Goal: Task Accomplishment & Management: Manage account settings

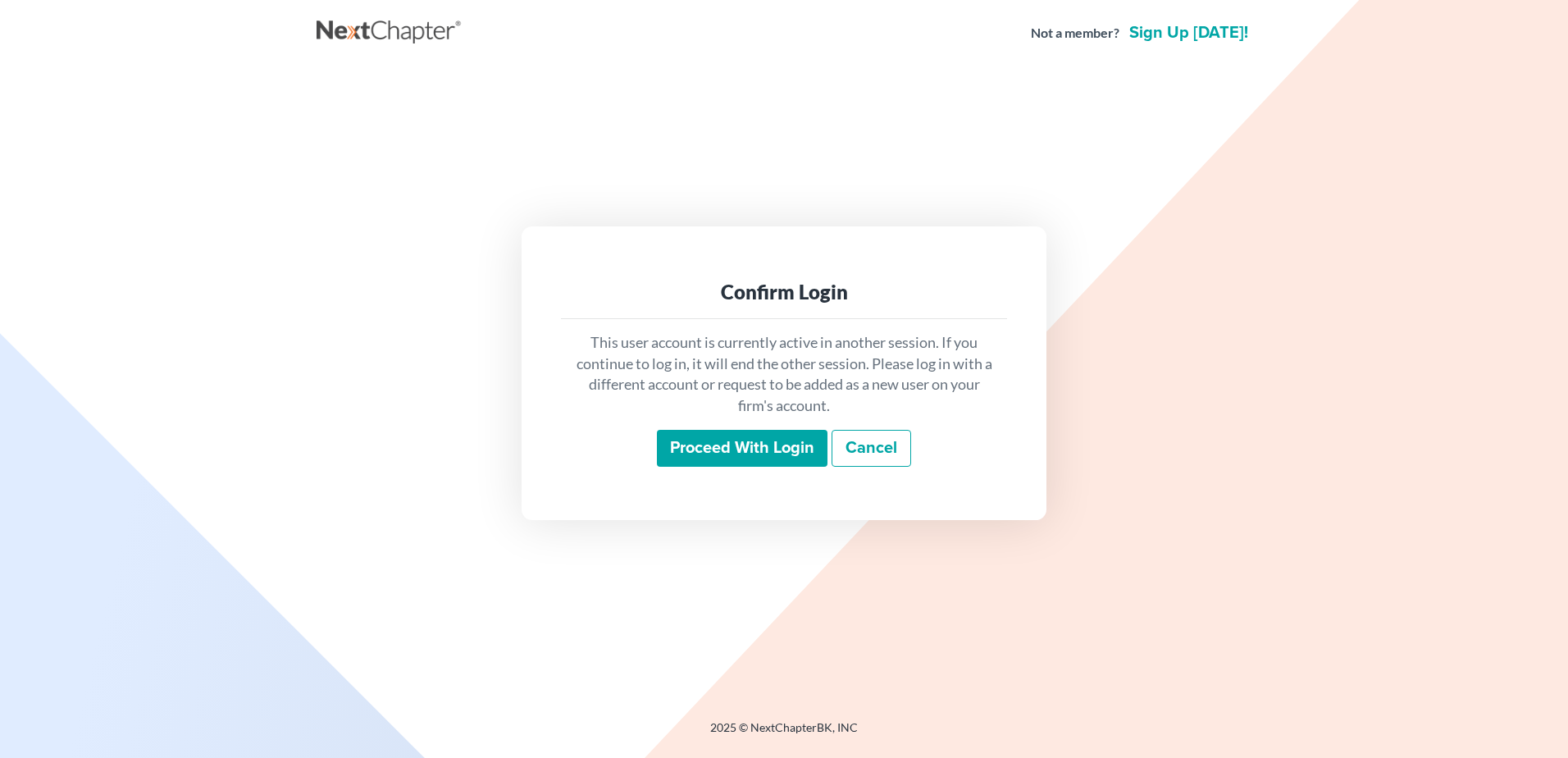
click at [742, 435] on input "Proceed with login" at bounding box center [742, 448] width 171 height 38
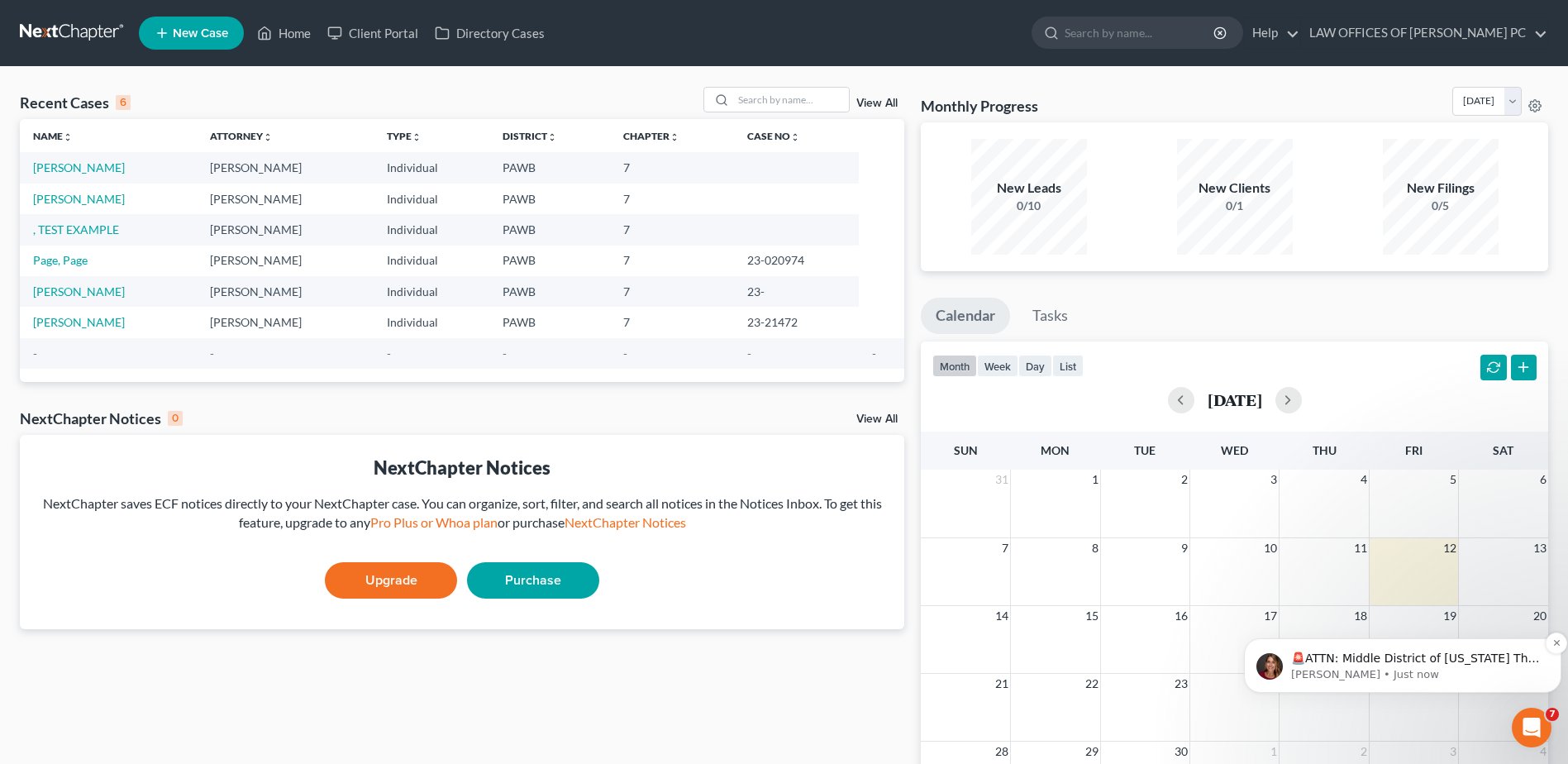
click at [1449, 664] on p "🚨ATTN: Middle District of Florida The court has added a new Credit Counseling F…" at bounding box center [1416, 659] width 250 height 17
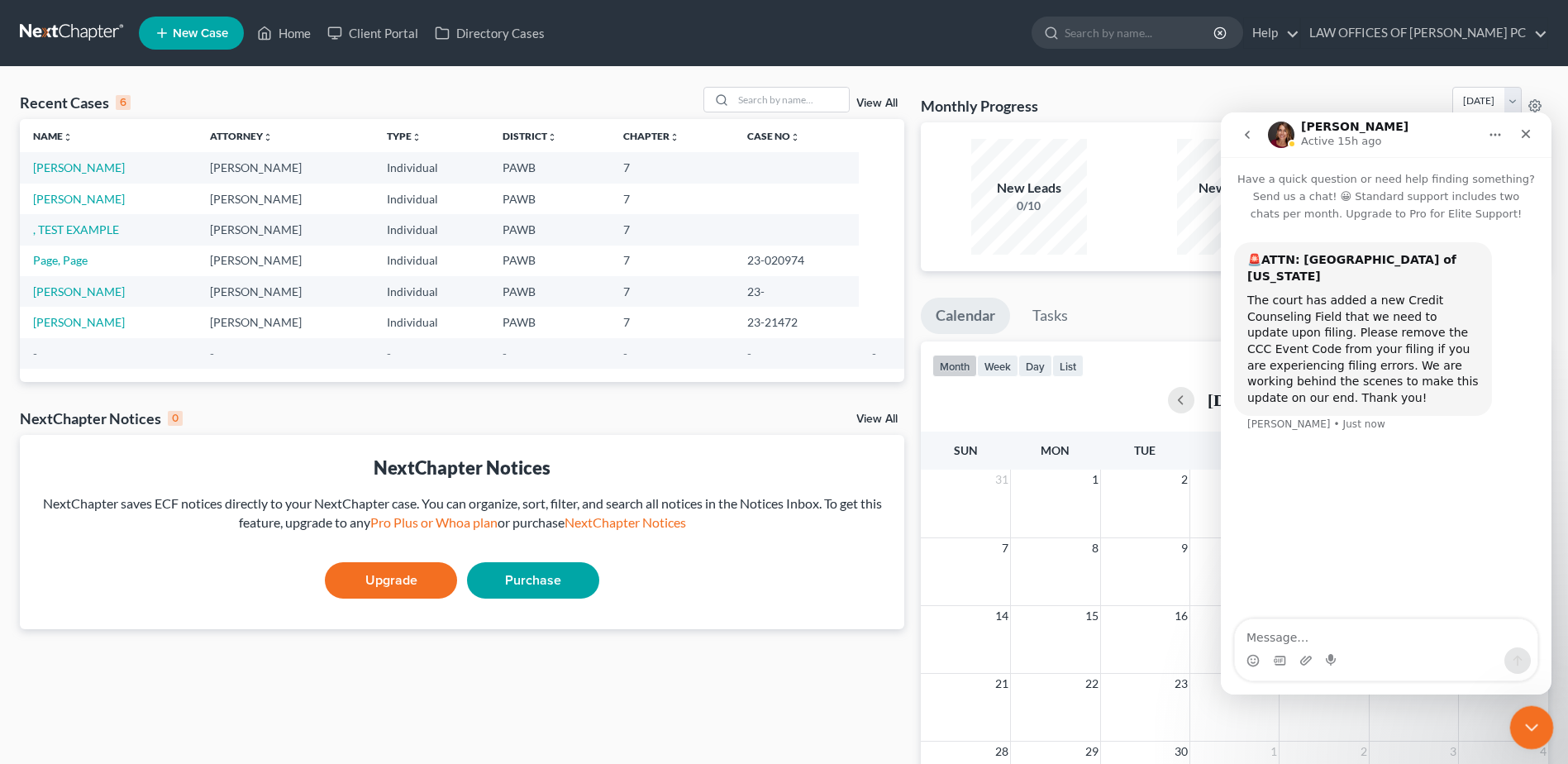
click at [1527, 728] on icon "Close Intercom Messenger" at bounding box center [1530, 725] width 20 height 20
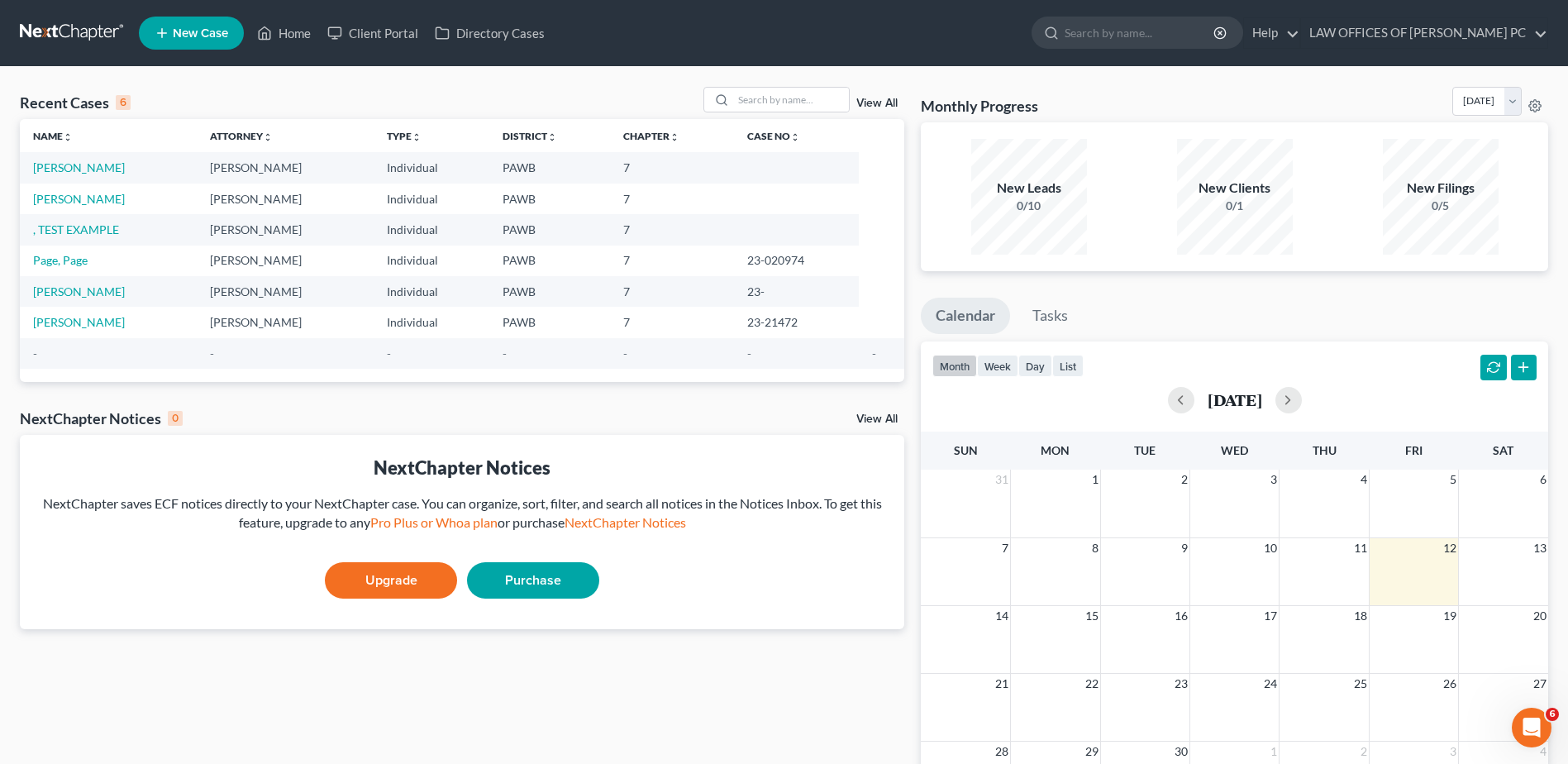
click at [652, 647] on div "Recent Cases 6 View All Name unfold_more expand_more expand_less Attorney unfol…" at bounding box center [462, 496] width 901 height 819
click at [908, 77] on div "Recent Cases 6 View All Name unfold_more expand_more expand_less Attorney unfol…" at bounding box center [784, 496] width 1568 height 858
click at [146, 88] on div "Recent Cases 6 View All" at bounding box center [462, 103] width 885 height 32
click at [1535, 102] on icon at bounding box center [1536, 105] width 12 height 12
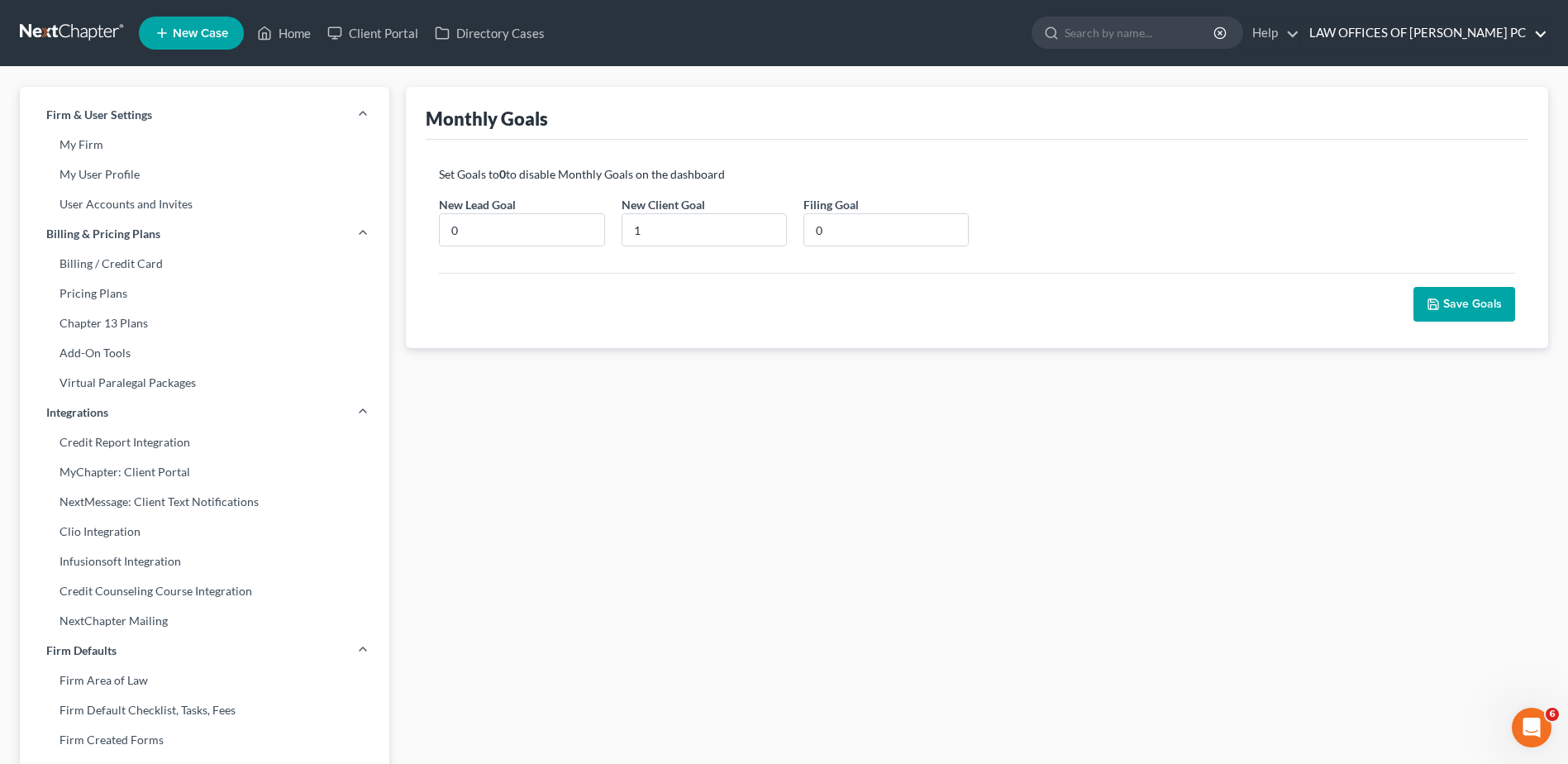
click at [1487, 34] on link "LAW OFFICES OF JOHN J. ROMZA PC" at bounding box center [1424, 33] width 246 height 30
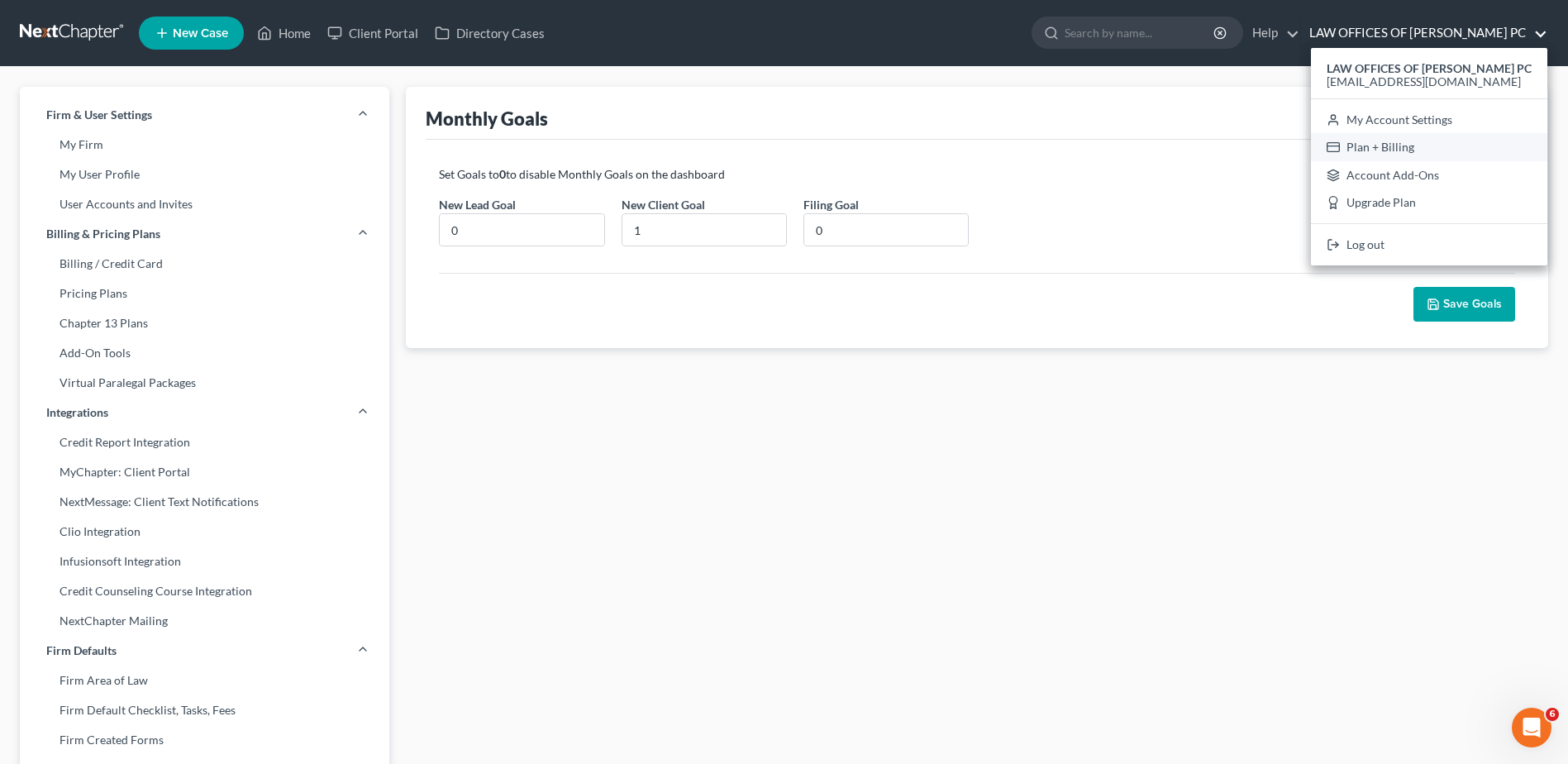
click at [1363, 150] on link "Plan + Billing" at bounding box center [1429, 147] width 236 height 28
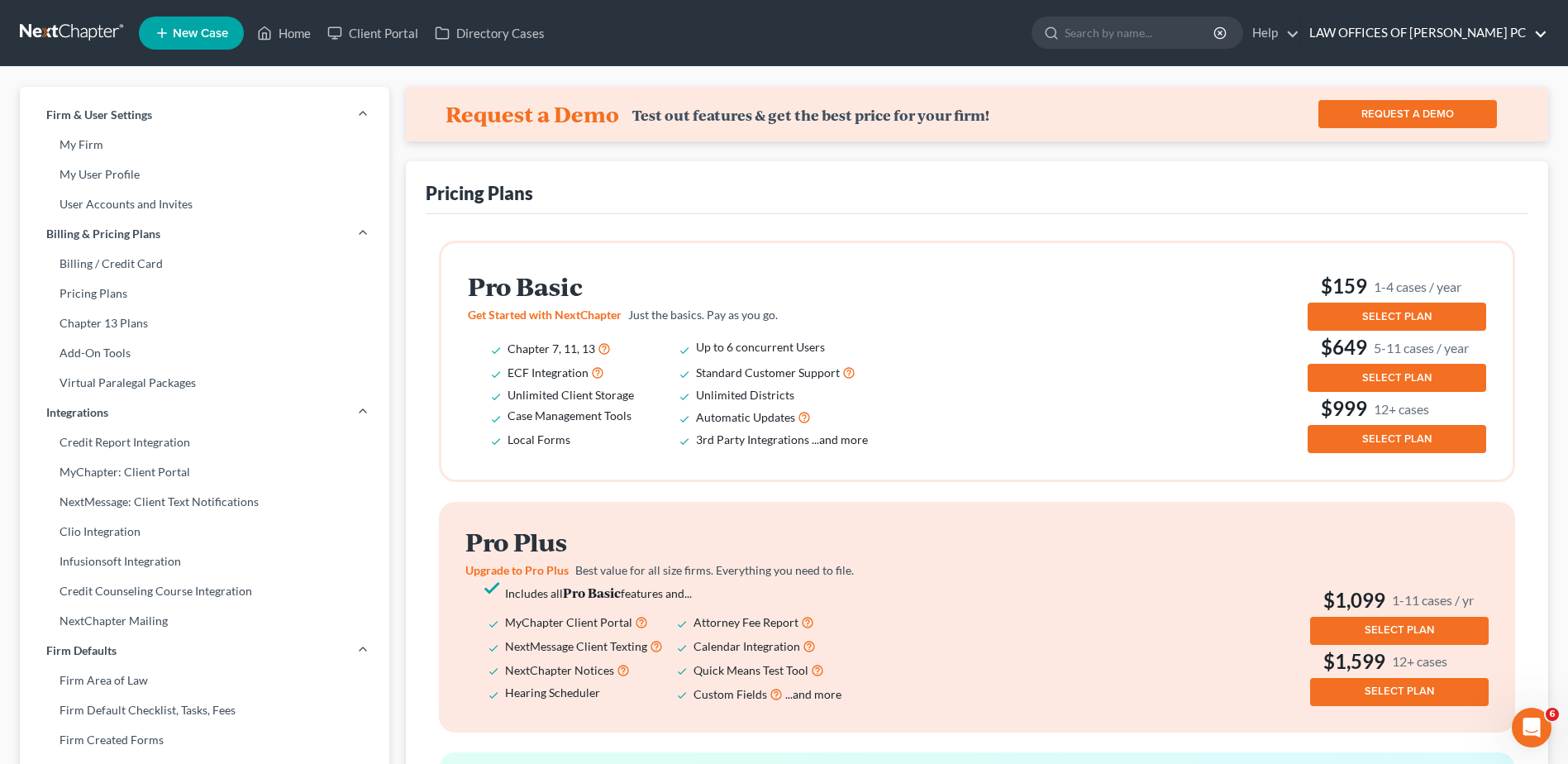
click at [1491, 33] on link "LAW OFFICES OF JOHN J. ROMZA PC" at bounding box center [1424, 33] width 246 height 30
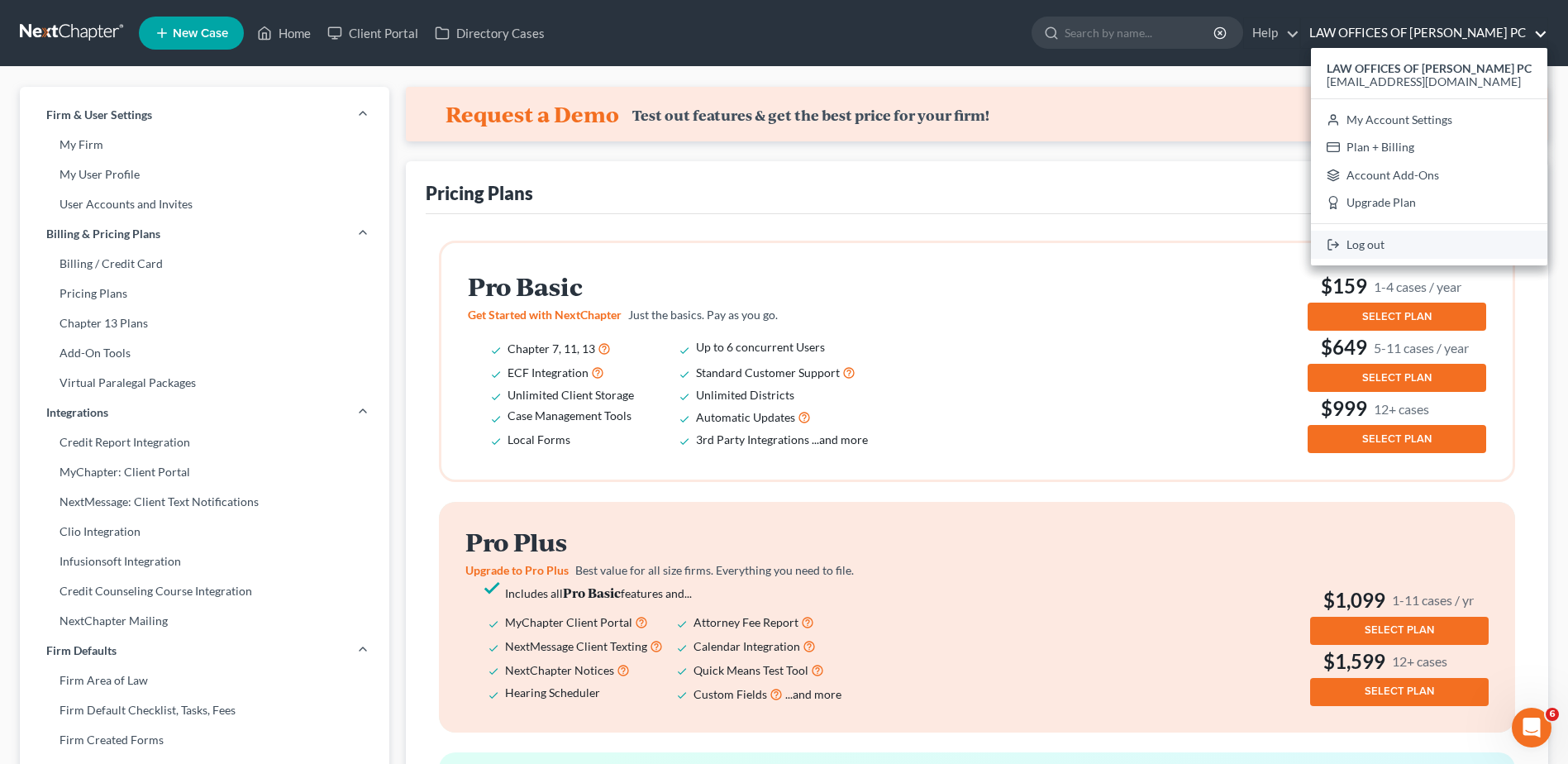
click at [1374, 245] on link "Log out" at bounding box center [1429, 245] width 236 height 28
